Goal: Information Seeking & Learning: Learn about a topic

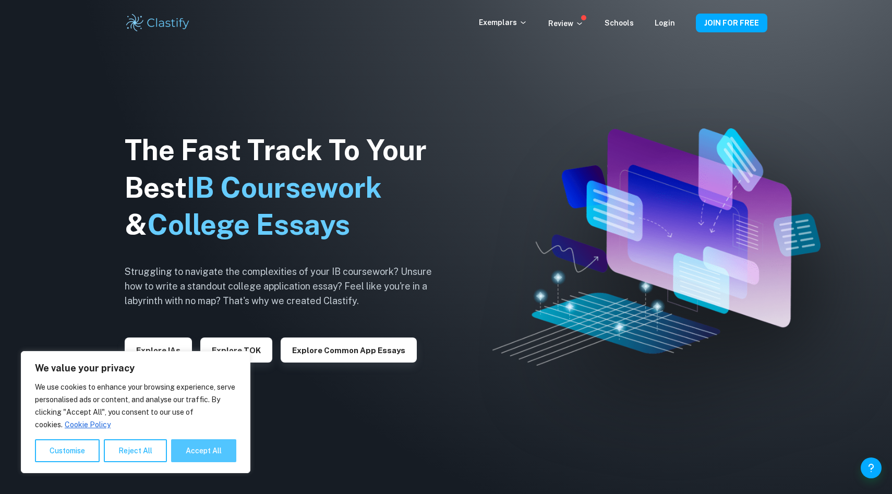
click at [221, 454] on button "Accept All" at bounding box center [203, 450] width 65 height 23
checkbox input "true"
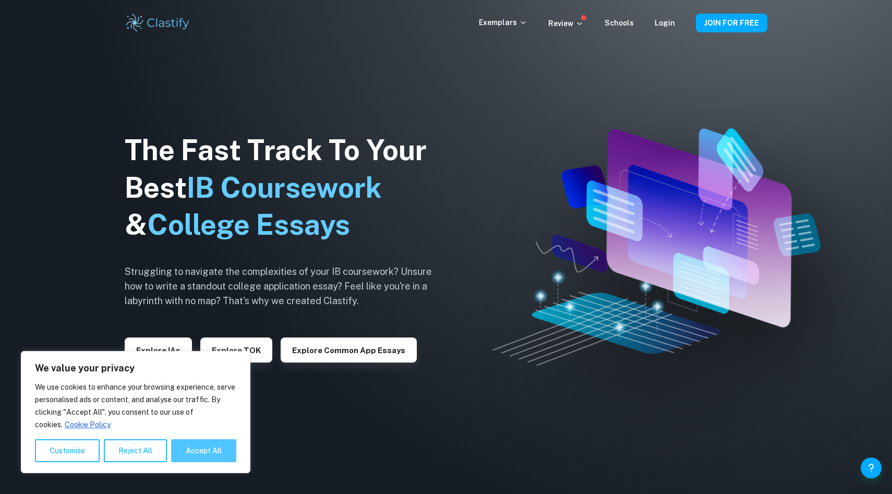
checkbox input "true"
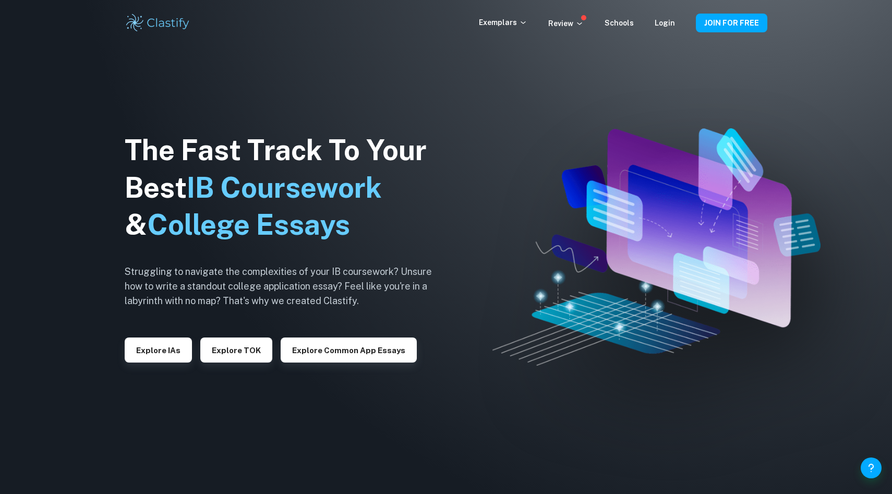
click at [677, 28] on div "Exemplars Review Schools Login" at bounding box center [587, 23] width 217 height 13
click at [664, 20] on link "Login" at bounding box center [664, 23] width 20 height 8
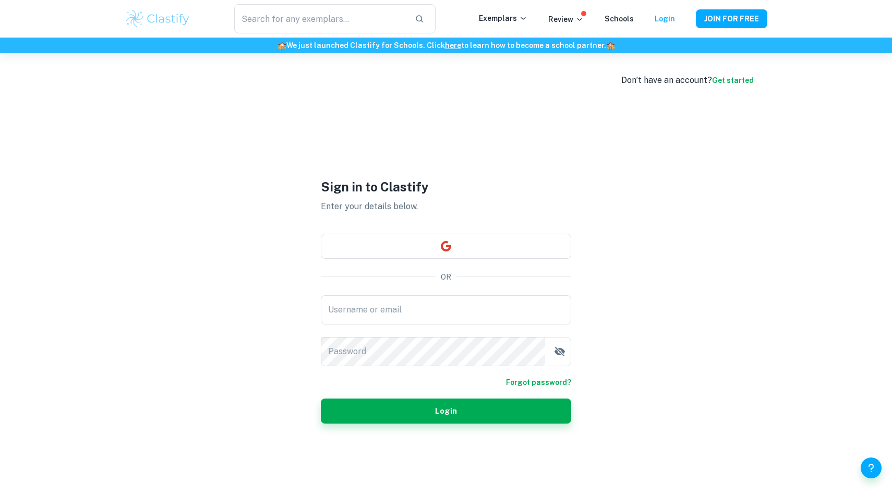
click at [745, 84] on link "Get started" at bounding box center [733, 80] width 42 height 8
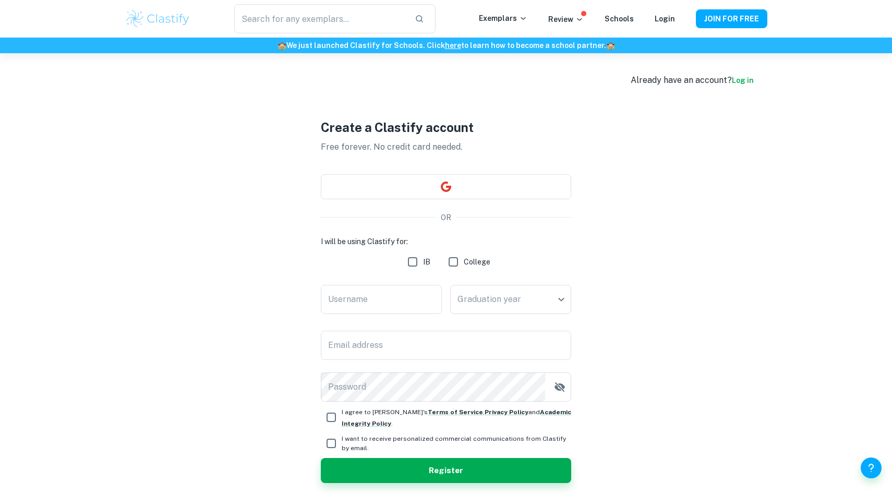
scroll to position [53, 0]
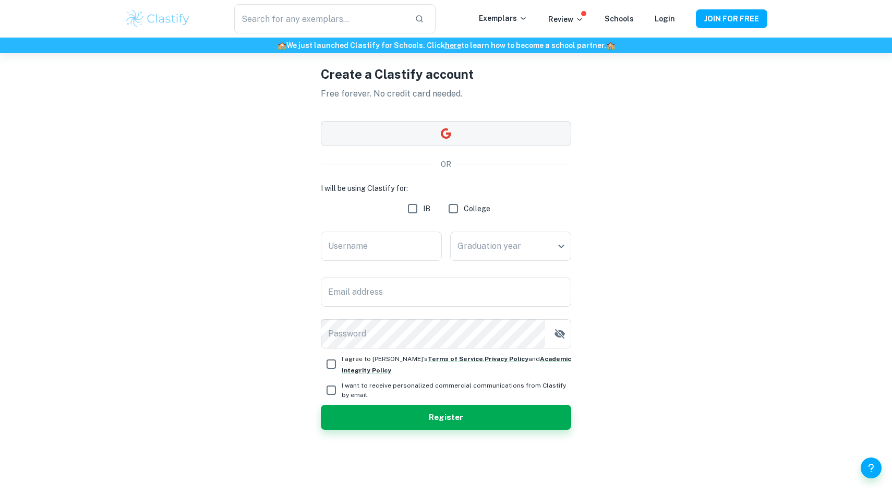
click at [419, 133] on button "button" at bounding box center [446, 133] width 250 height 25
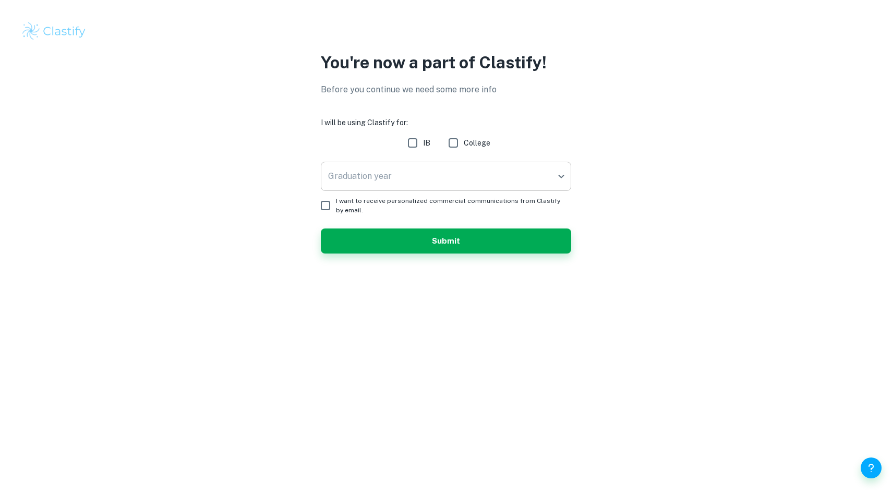
click at [429, 188] on body "We value your privacy We use cookies to enhance your browsing experience, serve…" at bounding box center [446, 247] width 892 height 494
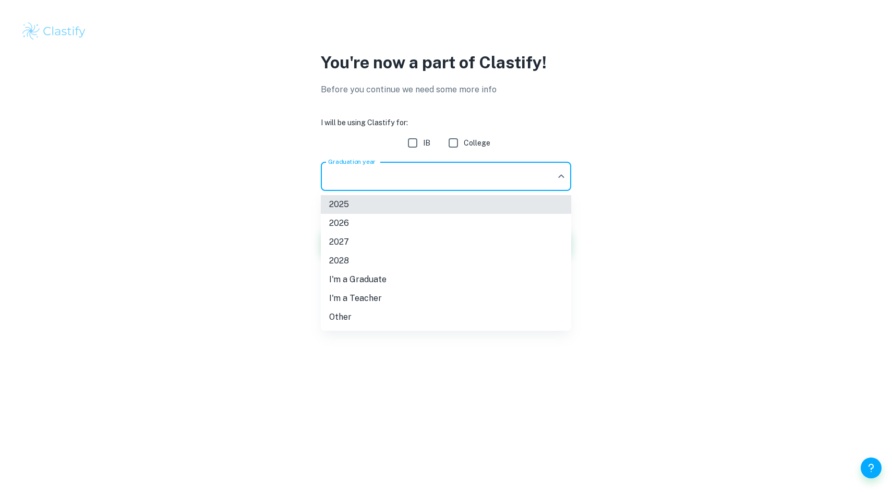
click at [377, 221] on li "2026" at bounding box center [446, 223] width 250 height 19
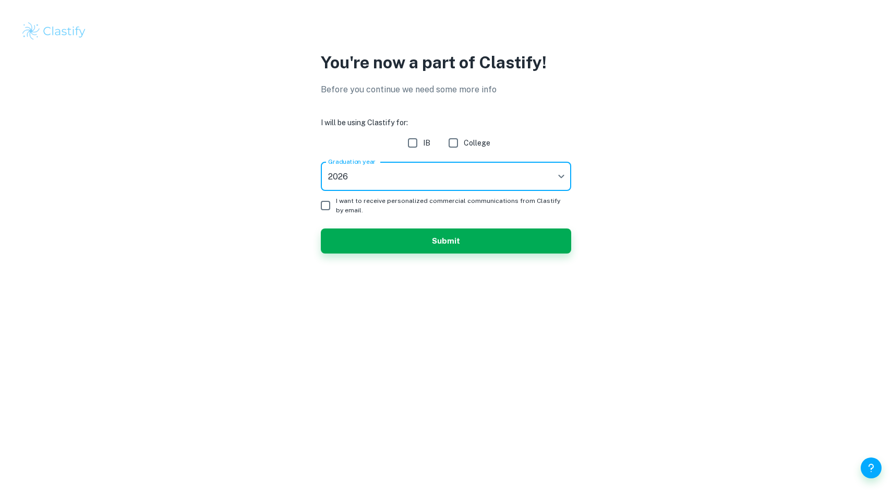
click at [382, 171] on body "We value your privacy We use cookies to enhance your browsing experience, serve…" at bounding box center [446, 247] width 892 height 494
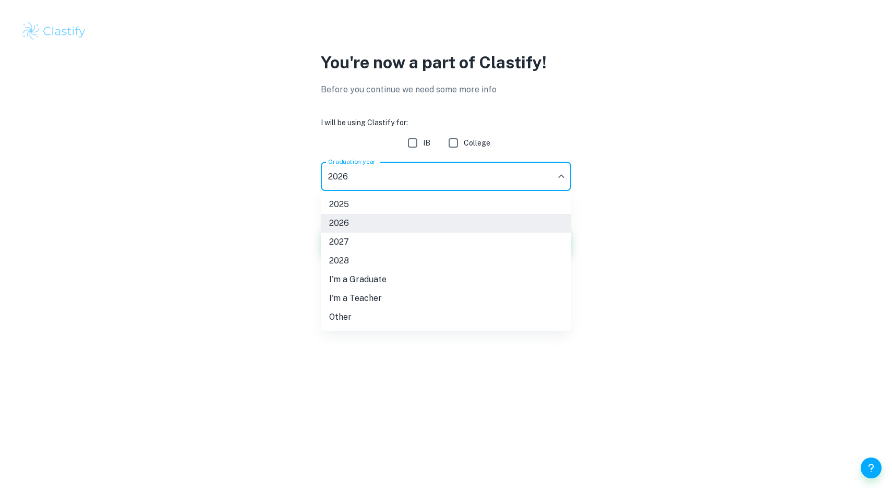
click at [364, 202] on li "2025" at bounding box center [446, 204] width 250 height 19
type input "2025"
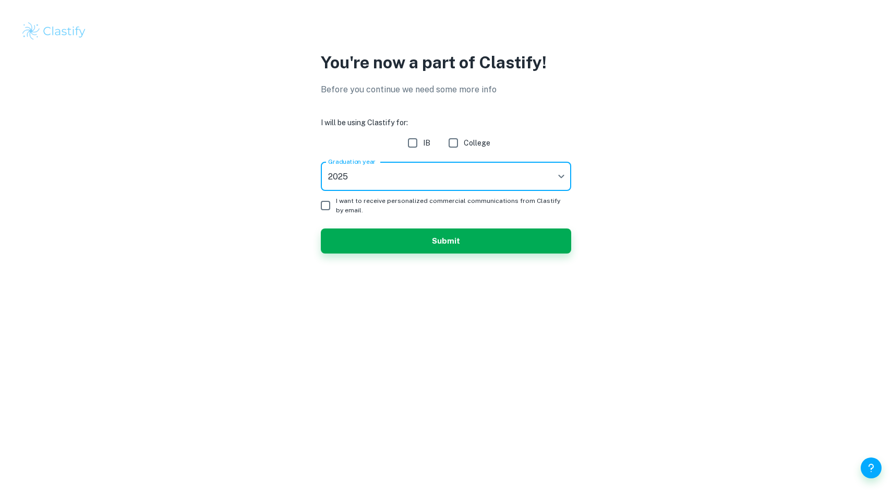
click at [325, 207] on input "I want to receive personalized commercial communications from Clastify by email." at bounding box center [325, 205] width 21 height 21
click at [330, 208] on input "I want to receive personalized commercial communications from Clastify by email." at bounding box center [325, 205] width 21 height 21
checkbox input "false"
click at [422, 153] on form "I will be using Clastify for: IB College Graduation year 2025 2025 Graduation y…" at bounding box center [446, 185] width 250 height 137
click at [420, 156] on form "I will be using Clastify for: IB College Graduation year 2025 2025 Graduation y…" at bounding box center [446, 185] width 250 height 137
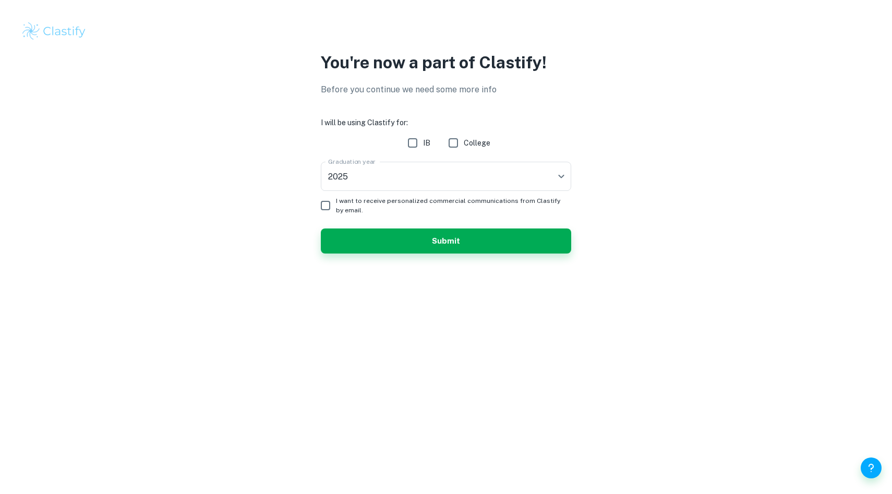
click at [420, 149] on input "IB" at bounding box center [412, 142] width 21 height 21
checkbox input "true"
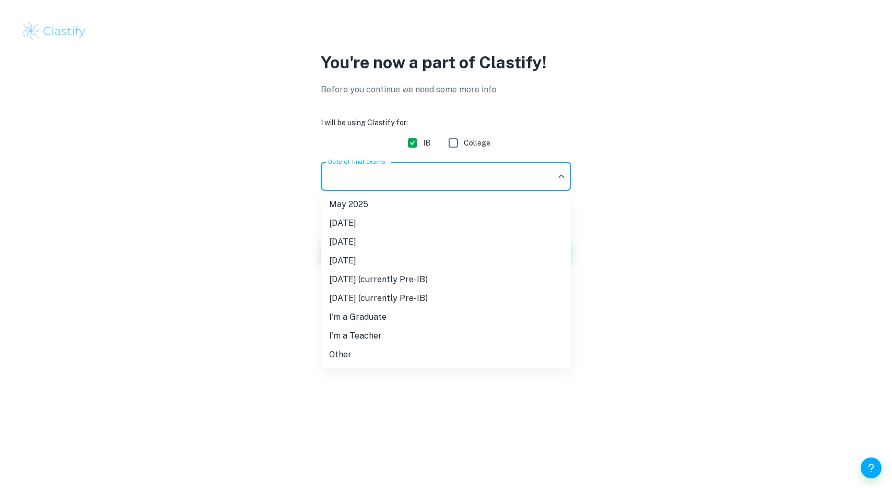
click at [398, 175] on body "We value your privacy We use cookies to enhance your browsing experience, serve…" at bounding box center [446, 247] width 892 height 494
click at [374, 206] on li "May 2025" at bounding box center [446, 204] width 250 height 19
type input "M25"
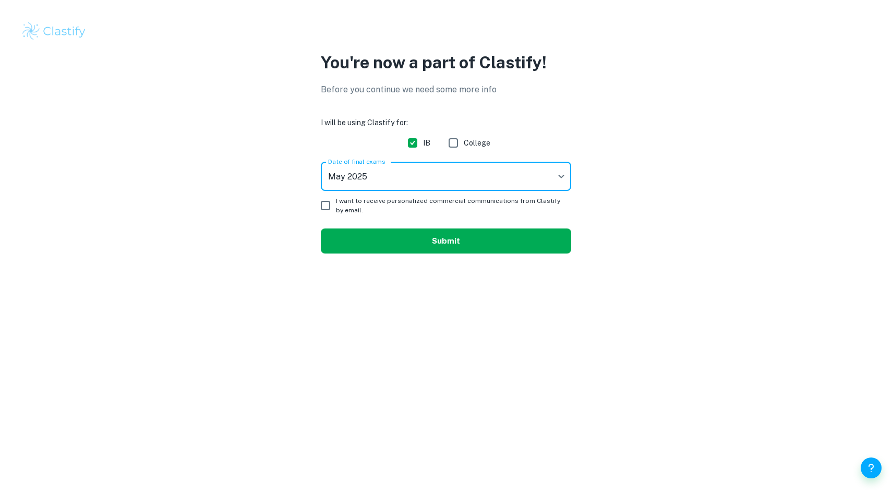
click at [376, 234] on button "Submit" at bounding box center [446, 240] width 250 height 25
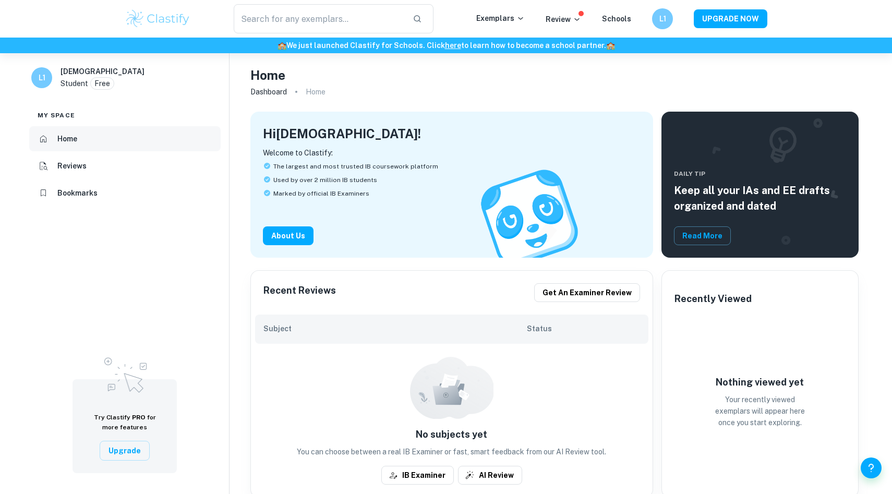
click at [100, 142] on li "Home" at bounding box center [124, 138] width 191 height 25
click at [91, 165] on li "Reviews" at bounding box center [124, 165] width 191 height 25
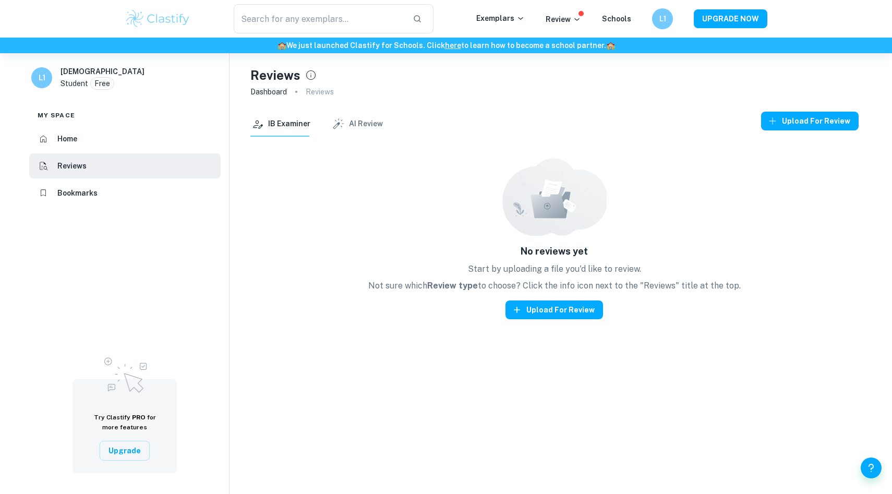
click at [97, 148] on li "Home" at bounding box center [124, 138] width 191 height 25
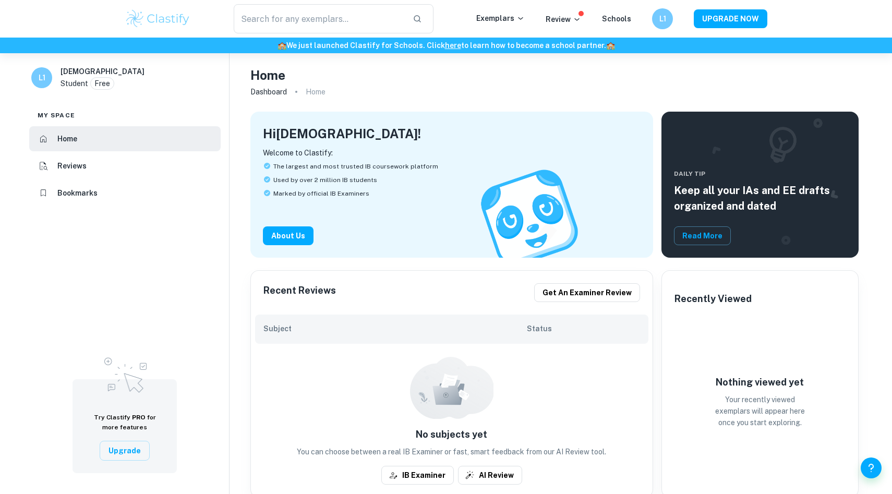
click at [115, 180] on div "Home Reviews Bookmarks" at bounding box center [124, 165] width 191 height 79
click at [118, 173] on li "Reviews" at bounding box center [124, 165] width 191 height 25
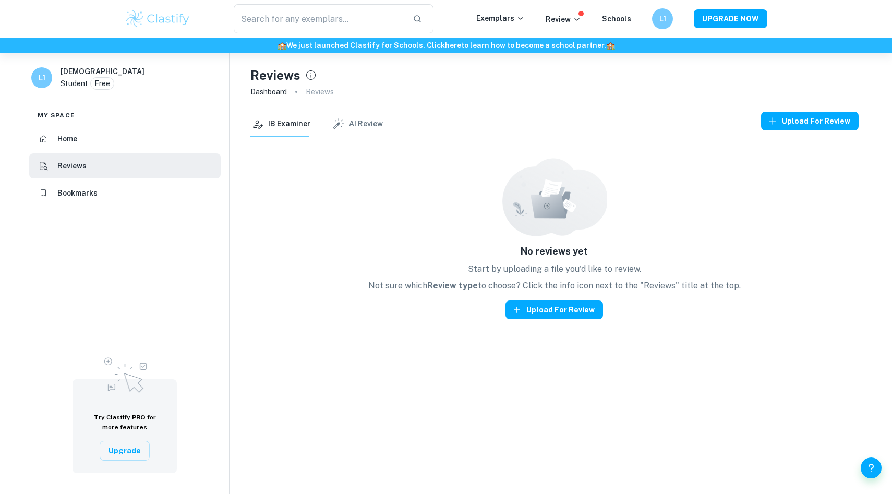
click at [126, 145] on li "Home" at bounding box center [124, 138] width 191 height 25
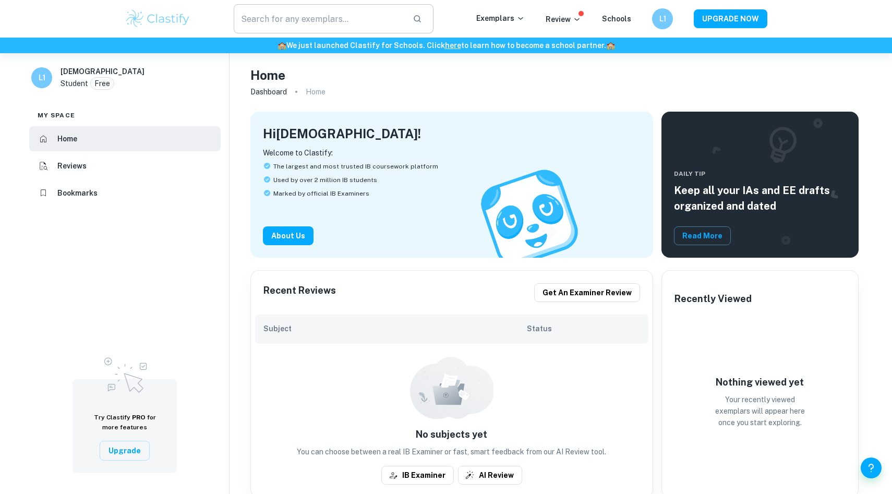
click at [321, 10] on input "text" at bounding box center [319, 18] width 171 height 29
type input "ia"
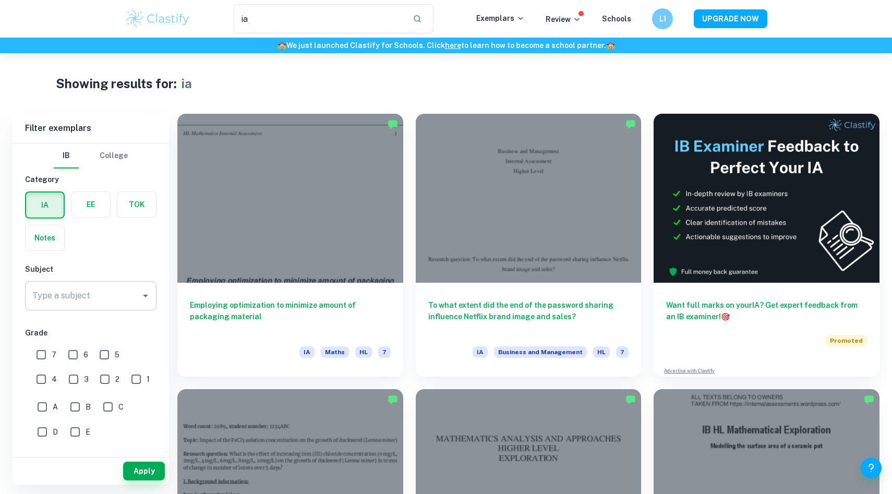
click at [89, 292] on input "Type a subject" at bounding box center [83, 296] width 106 height 20
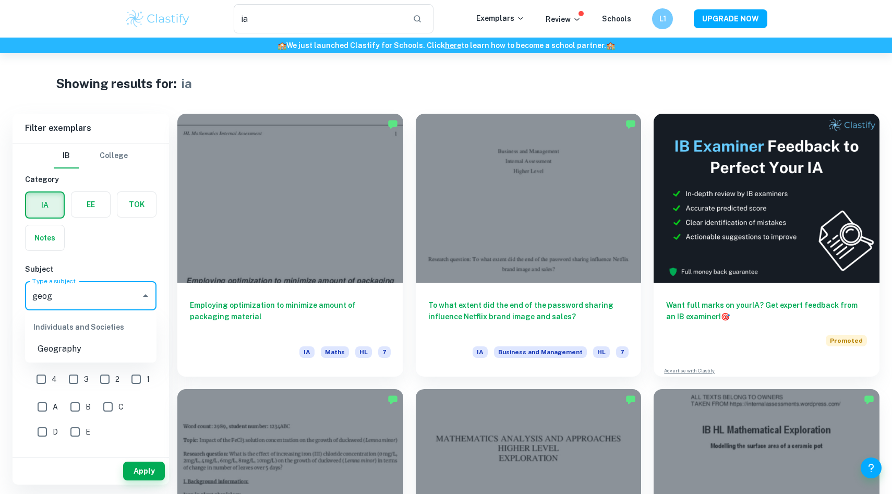
click at [115, 362] on ul "Individuals and Societies Geography" at bounding box center [90, 336] width 131 height 52
click at [72, 340] on li "Geography" at bounding box center [90, 348] width 131 height 19
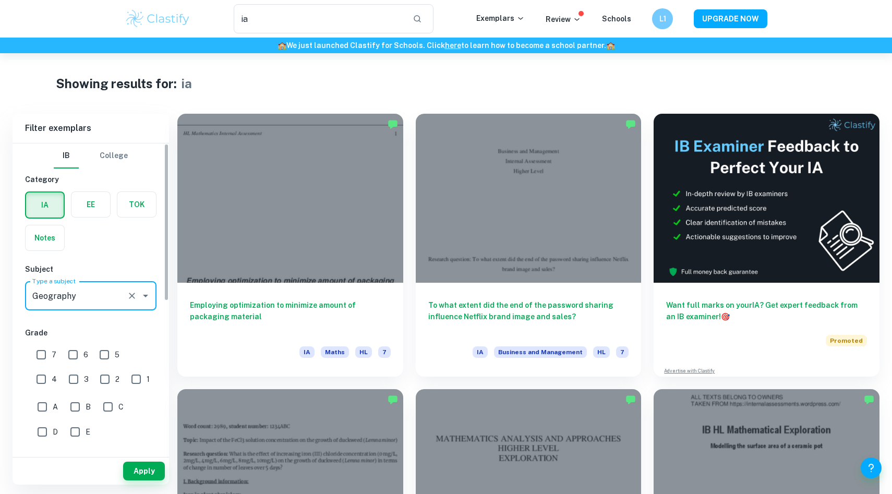
type input "Geography"
click at [50, 348] on input "7" at bounding box center [41, 354] width 21 height 21
checkbox input "true"
click at [78, 348] on input "6" at bounding box center [73, 354] width 21 height 21
checkbox input "true"
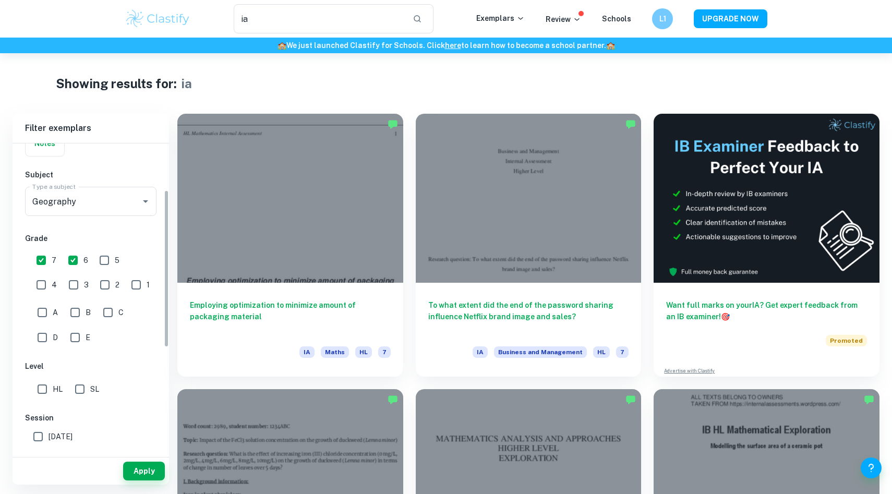
scroll to position [161, 0]
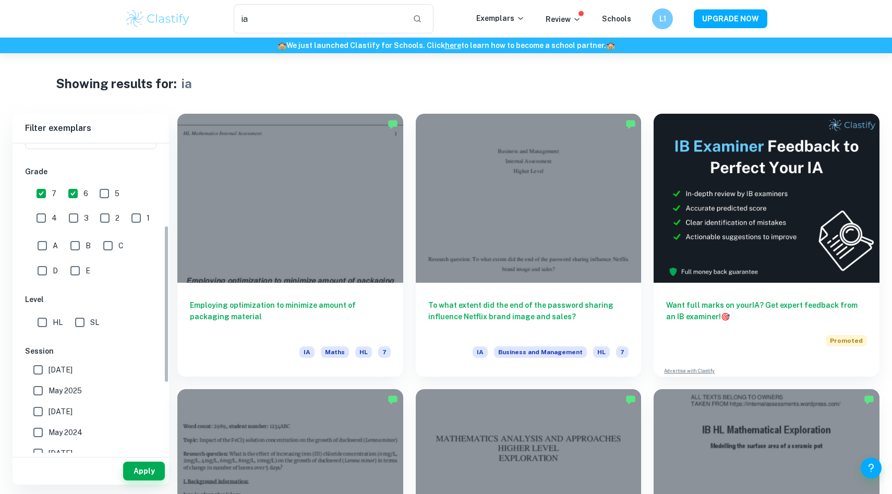
click at [40, 333] on div "IB College Category IA EE TOK Notes Subject Type a subject Geography Type a sub…" at bounding box center [91, 285] width 156 height 606
click at [41, 326] on input "HL" at bounding box center [42, 322] width 21 height 21
checkbox input "true"
click at [45, 373] on input "May 2026" at bounding box center [38, 369] width 21 height 21
checkbox input "true"
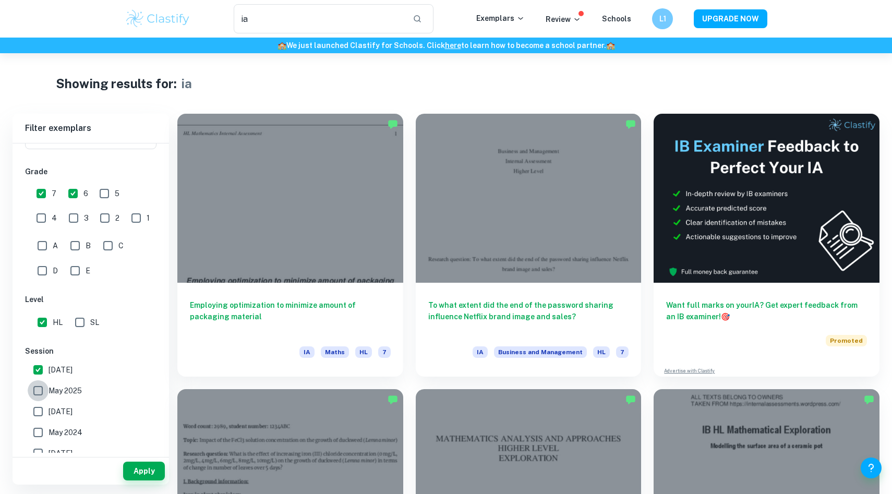
click at [43, 390] on input "May 2025" at bounding box center [38, 390] width 21 height 21
checkbox input "true"
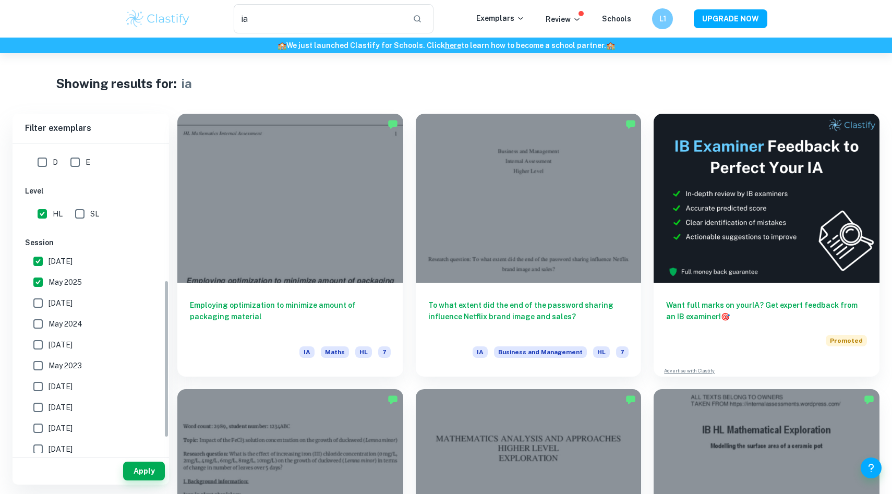
scroll to position [270, 0]
click at [38, 308] on input "November 2024" at bounding box center [38, 302] width 21 height 21
checkbox input "true"
click at [38, 324] on input "May 2024" at bounding box center [38, 323] width 21 height 21
checkbox input "true"
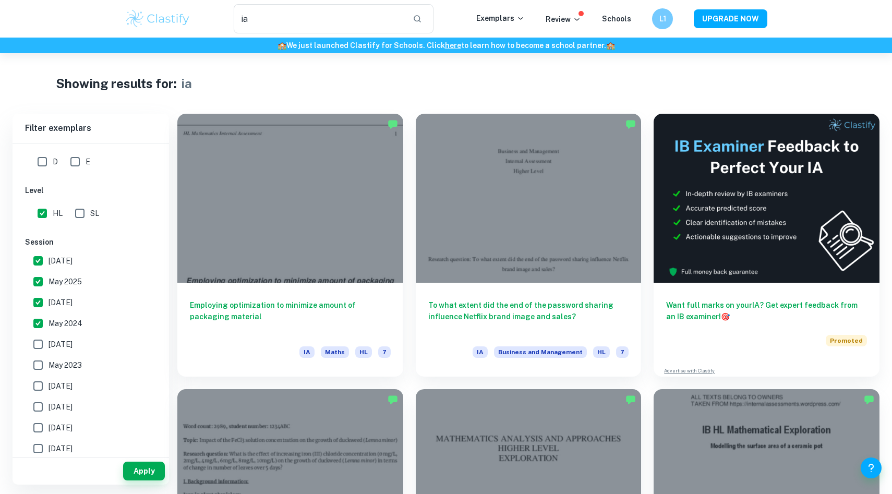
click at [38, 338] on input "November 2023" at bounding box center [38, 344] width 21 height 21
click at [38, 353] on input "November 2023" at bounding box center [38, 344] width 21 height 21
checkbox input "false"
click at [38, 359] on input "May 2023" at bounding box center [38, 365] width 21 height 21
checkbox input "true"
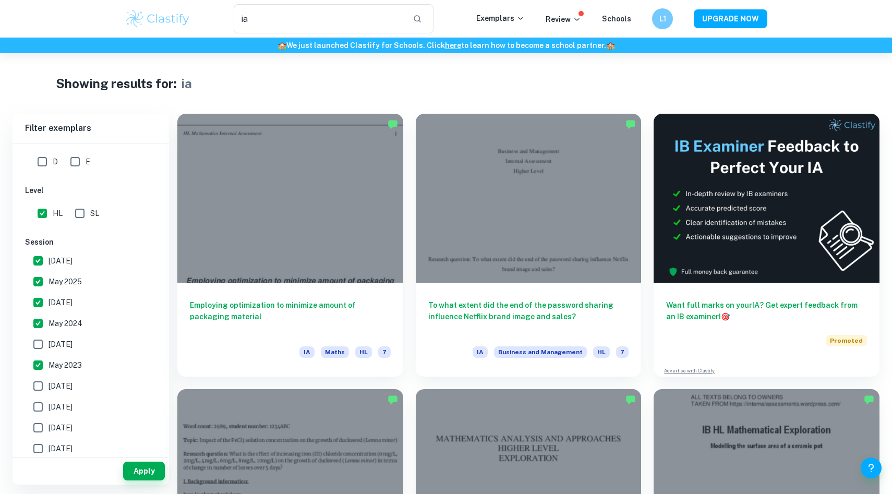
click at [38, 344] on input "November 2023" at bounding box center [38, 344] width 21 height 21
checkbox input "true"
click at [137, 472] on button "Apply" at bounding box center [144, 470] width 42 height 19
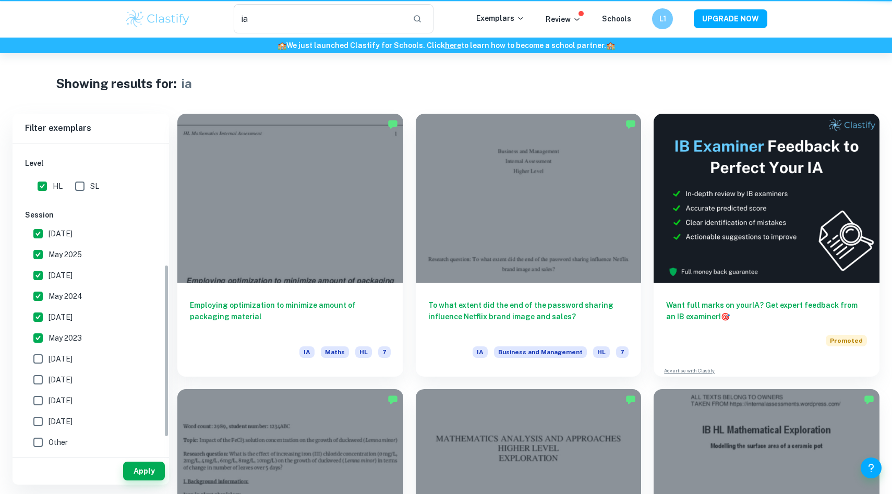
scroll to position [217, 0]
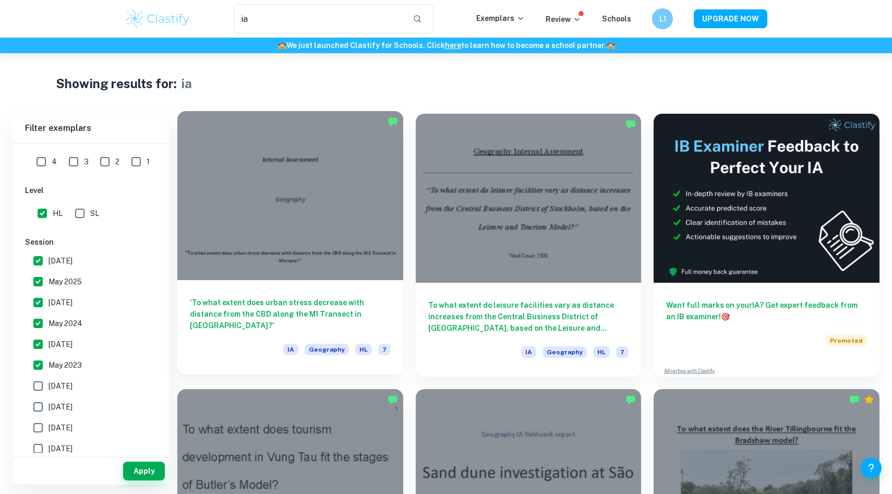
click at [345, 215] on div at bounding box center [290, 195] width 226 height 169
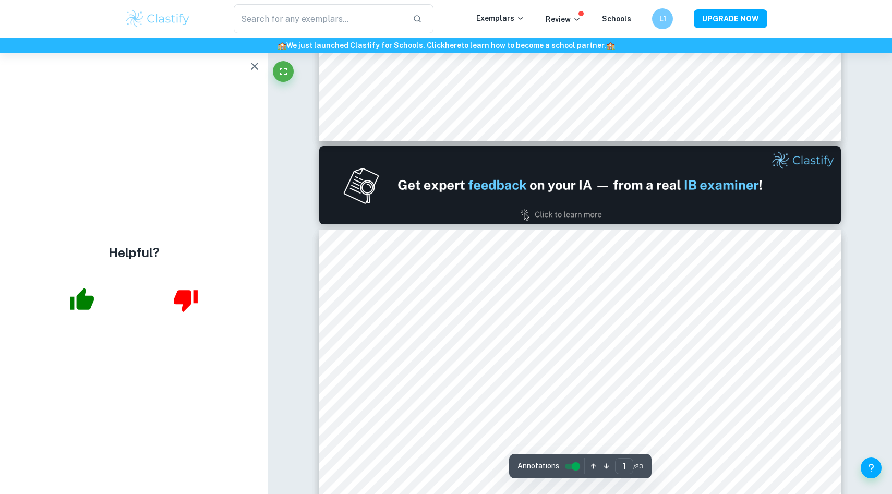
type input "2"
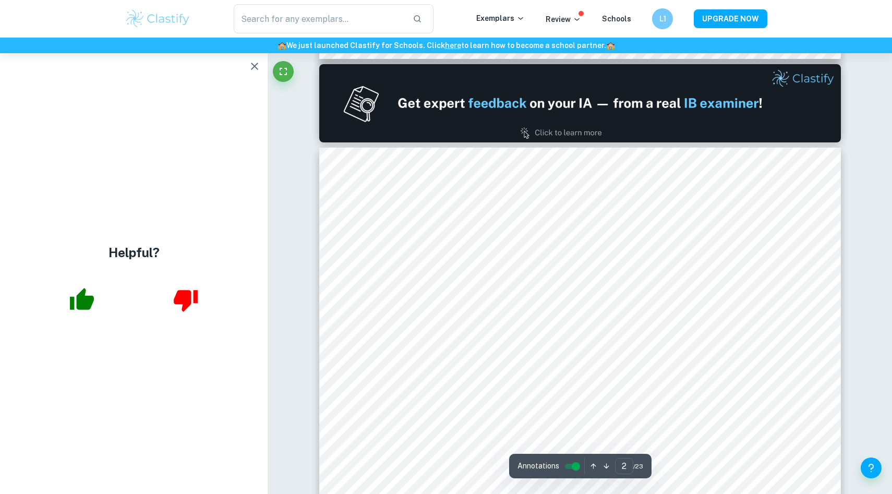
scroll to position [744, 0]
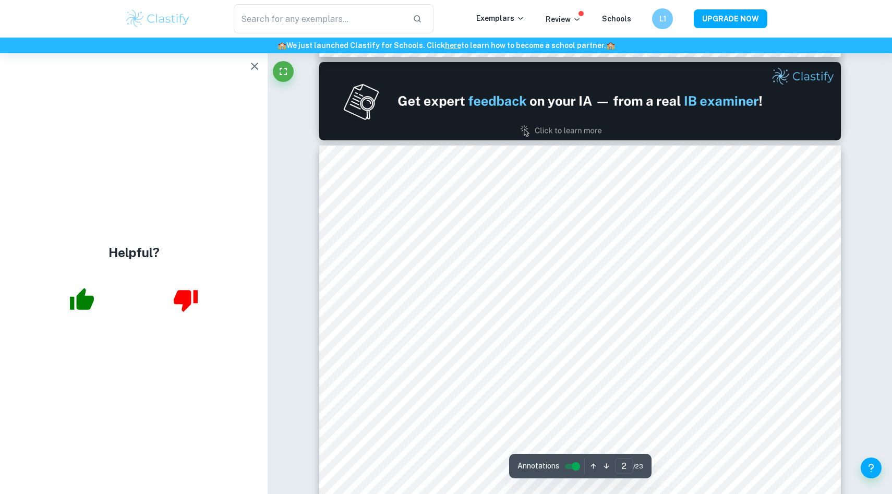
click at [253, 66] on icon "button" at bounding box center [254, 66] width 7 height 7
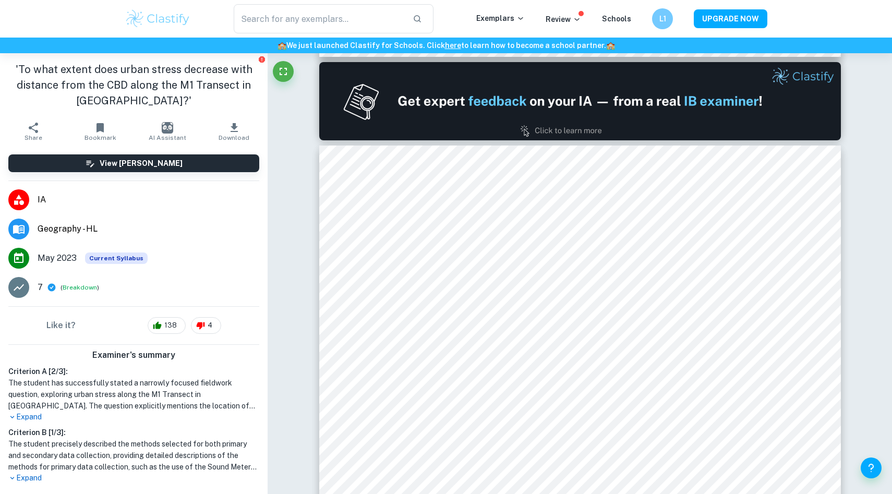
type input "ia"
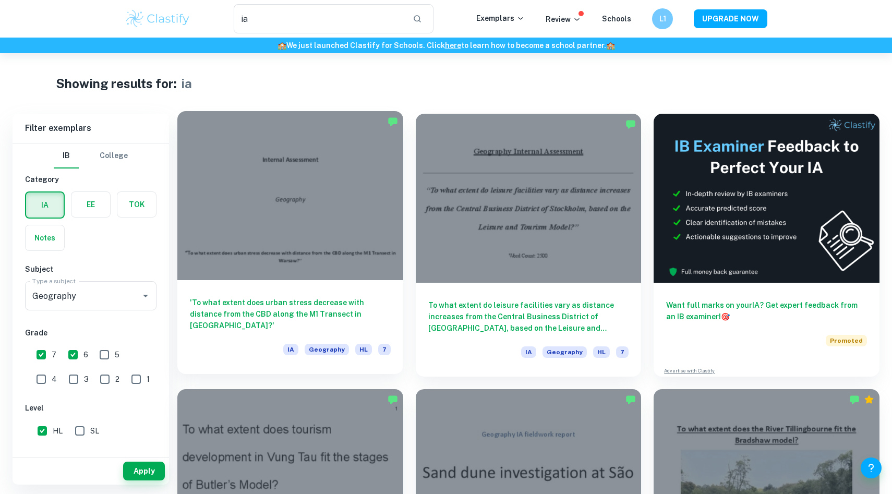
click at [337, 198] on div at bounding box center [290, 195] width 226 height 169
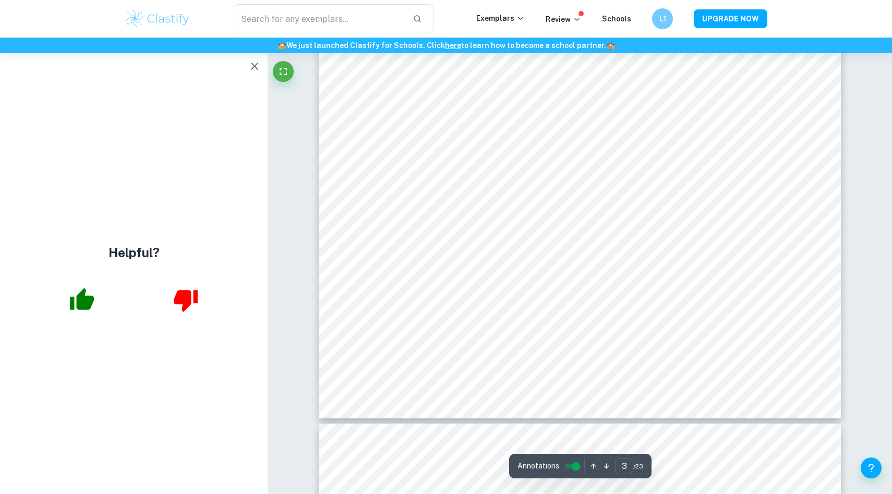
scroll to position [2048, 0]
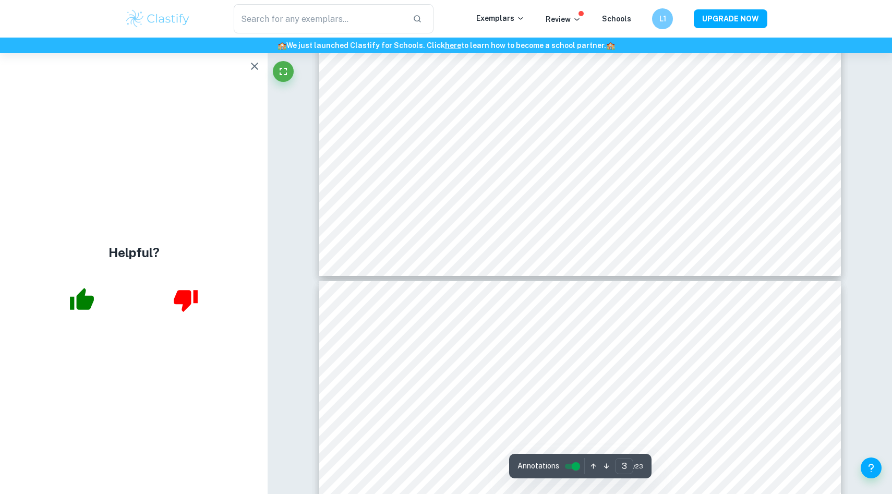
type input "4"
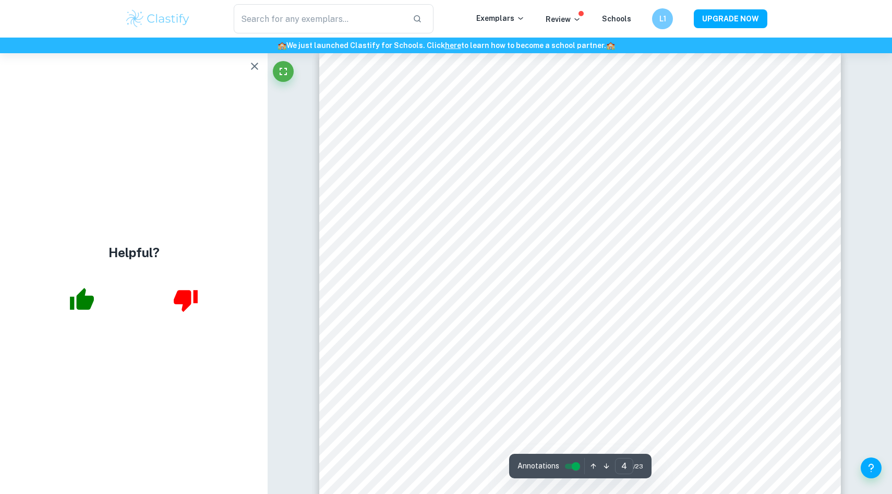
scroll to position [2452, 0]
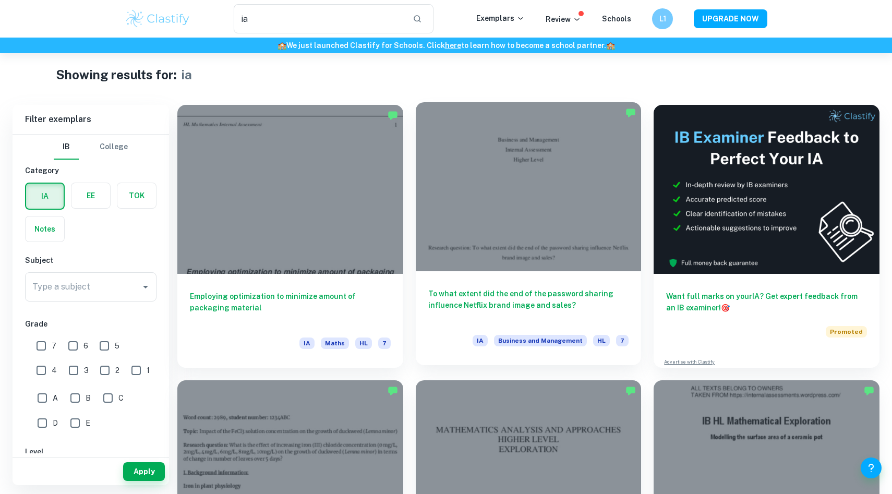
scroll to position [9, 0]
click at [535, 162] on div at bounding box center [529, 186] width 226 height 169
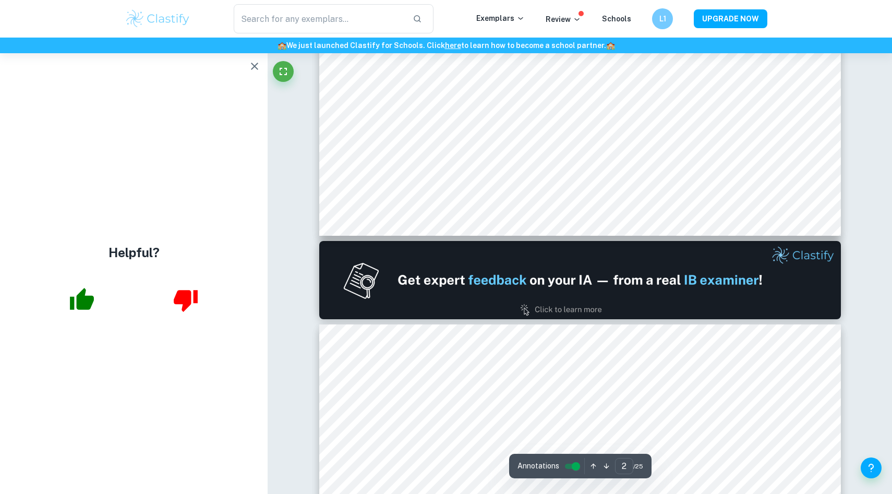
type input "2"
